Goal: Task Accomplishment & Management: Manage account settings

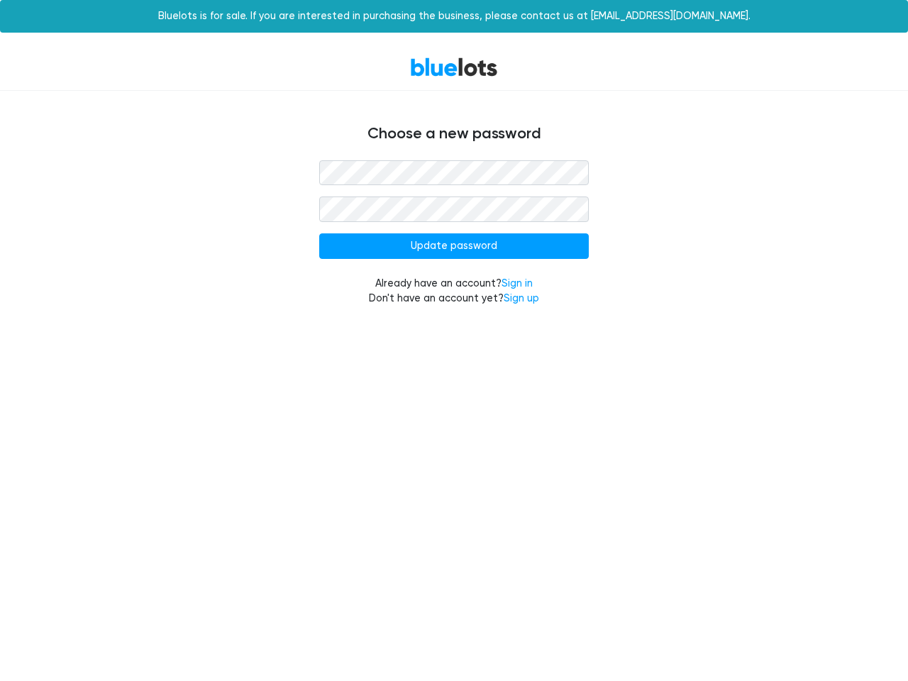
click at [454, 246] on input "Update password" at bounding box center [454, 247] width 270 height 26
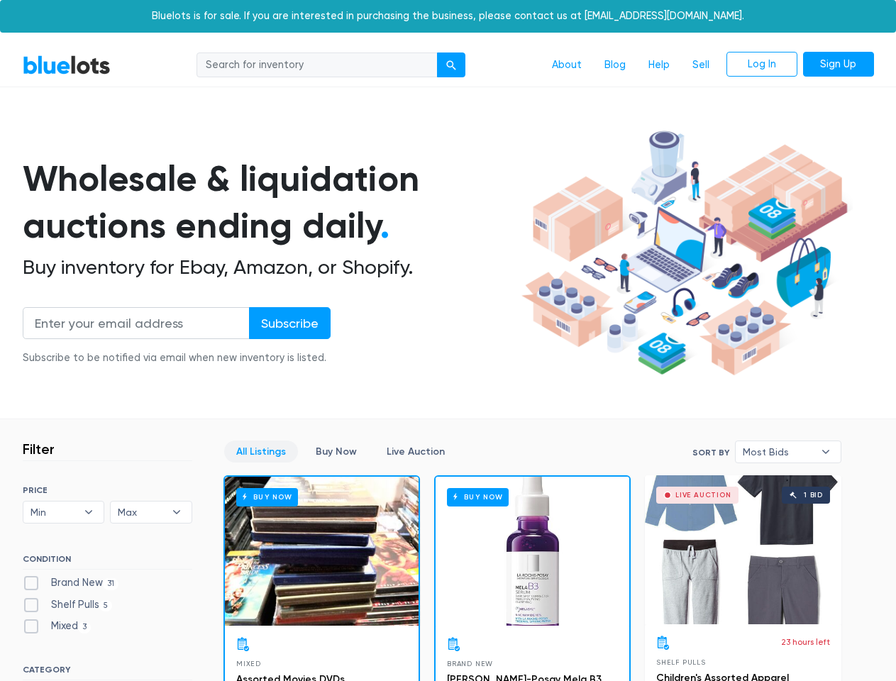
click at [452, 65] on div "submit" at bounding box center [451, 65] width 10 height 10
click at [289, 323] on input "Subscribe" at bounding box center [290, 323] width 82 height 32
click at [64, 512] on span "Min" at bounding box center [54, 512] width 47 height 21
click at [151, 512] on span "Max" at bounding box center [141, 512] width 47 height 21
click at [789, 452] on span "Most Bids" at bounding box center [778, 451] width 71 height 21
